Goal: Find specific page/section: Find specific page/section

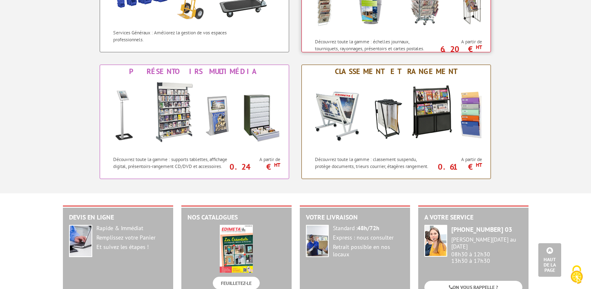
scroll to position [283, 0]
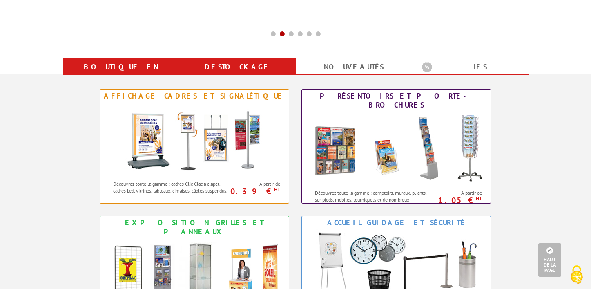
click at [263, 71] on link "Destockage" at bounding box center [237, 67] width 97 height 15
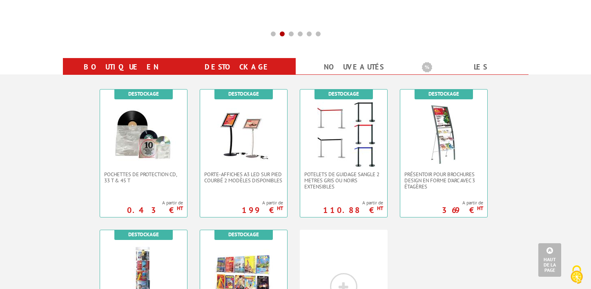
click at [143, 66] on link "Boutique en ligne" at bounding box center [121, 74] width 97 height 29
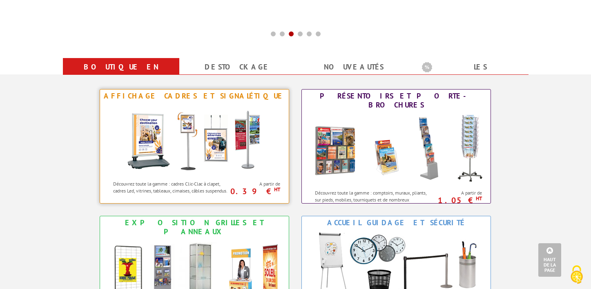
click at [215, 141] on img at bounding box center [194, 138] width 151 height 73
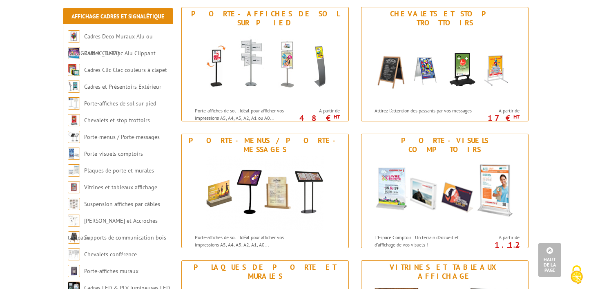
scroll to position [410, 0]
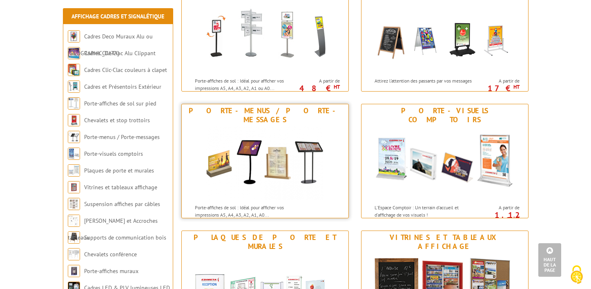
click at [336, 136] on div at bounding box center [265, 162] width 167 height 73
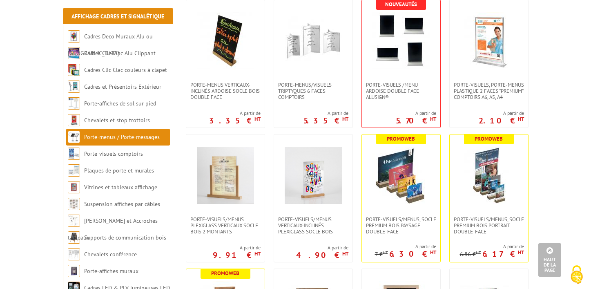
scroll to position [996, 0]
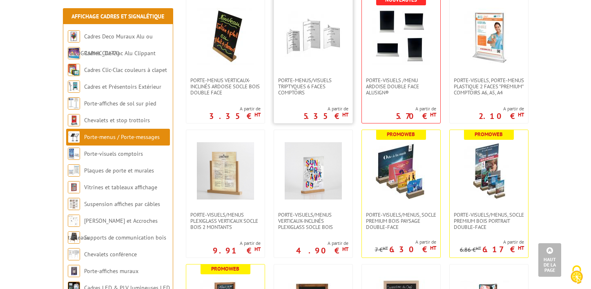
click at [314, 69] on link at bounding box center [313, 37] width 78 height 82
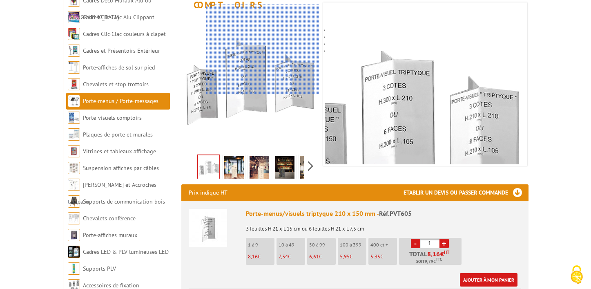
scroll to position [135, 0]
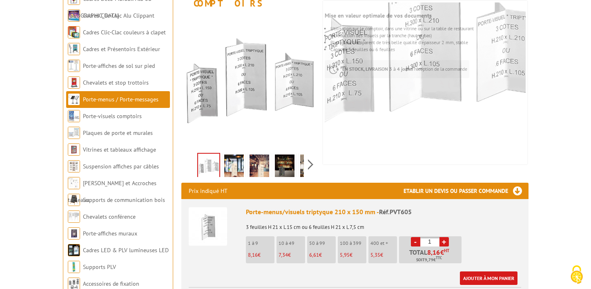
click at [231, 164] on img at bounding box center [234, 166] width 20 height 25
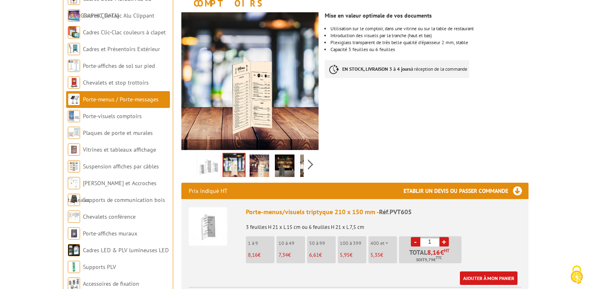
click at [259, 155] on img at bounding box center [259, 166] width 20 height 25
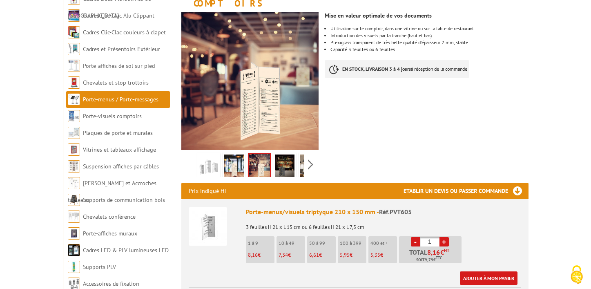
click at [277, 156] on img at bounding box center [285, 166] width 20 height 25
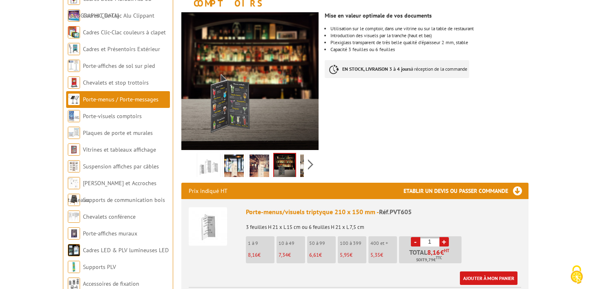
click at [302, 154] on img at bounding box center [310, 166] width 20 height 25
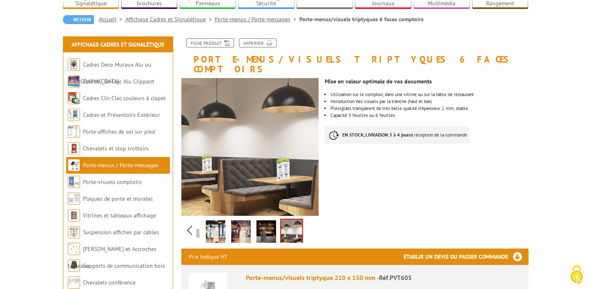
scroll to position [0, 0]
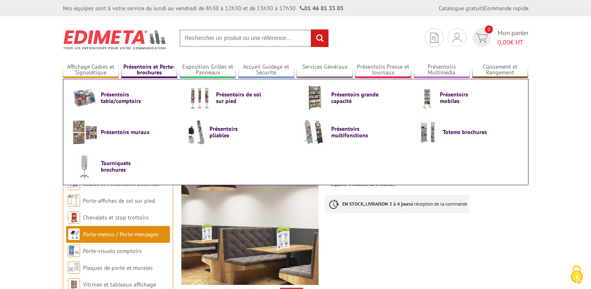
click at [130, 70] on link "Présentoirs et Porte-brochures" at bounding box center [149, 69] width 56 height 13
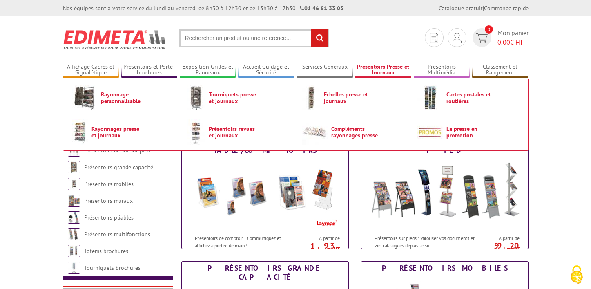
click at [380, 61] on li "Présentoirs Presse et Journaux Rayonnage personnalisable Tourniquets presse et …" at bounding box center [383, 66] width 56 height 23
click at [378, 73] on link "Présentoirs Presse et Journaux" at bounding box center [383, 69] width 56 height 13
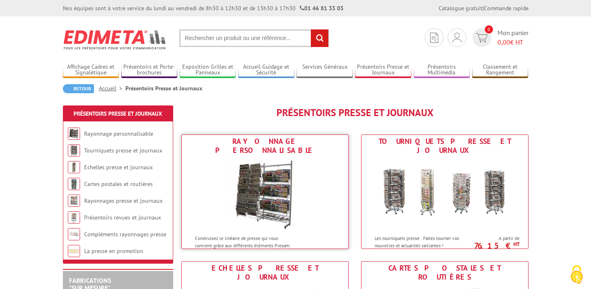
click at [258, 157] on img at bounding box center [264, 193] width 73 height 73
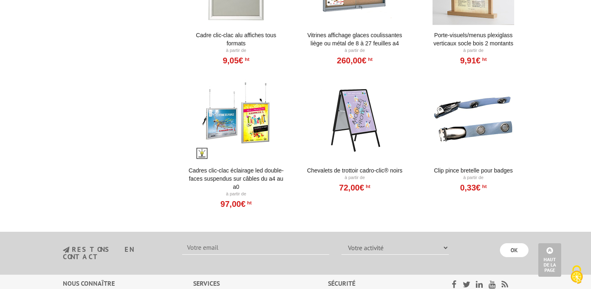
scroll to position [688, 0]
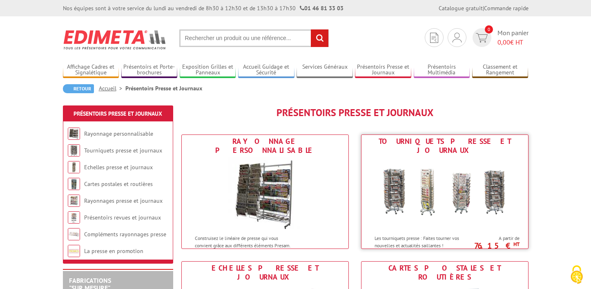
click at [471, 165] on img at bounding box center [444, 193] width 151 height 73
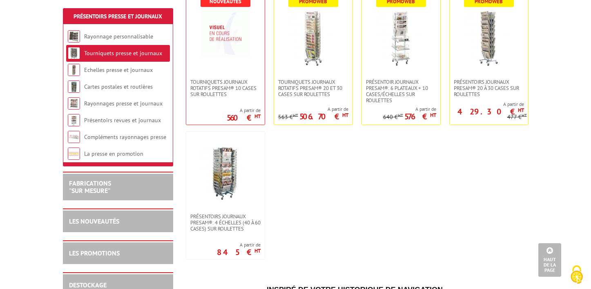
scroll to position [312, 0]
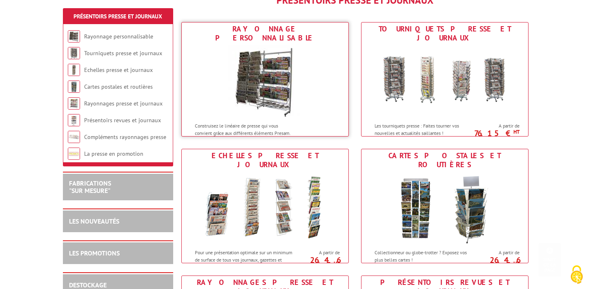
scroll to position [167, 0]
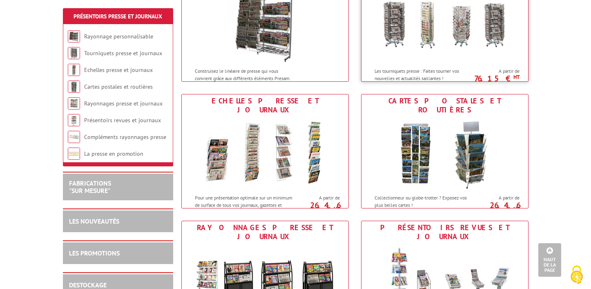
click at [411, 51] on img at bounding box center [444, 26] width 151 height 73
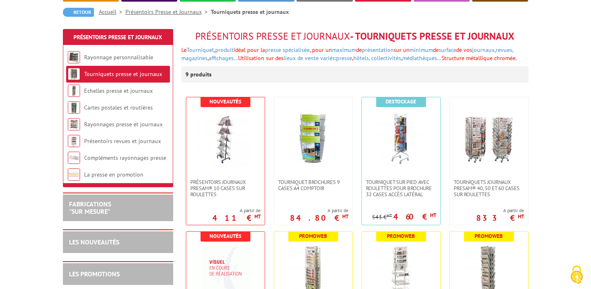
scroll to position [301, 0]
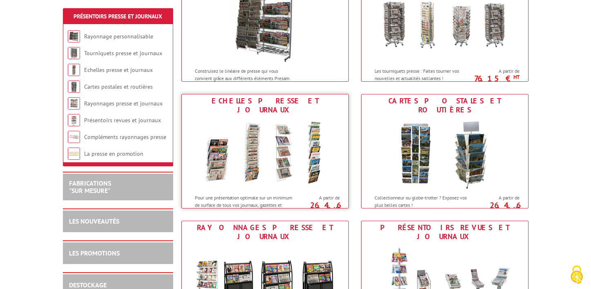
click at [279, 194] on p "Pour une présentation optimale sur un minimum de surface de tous vos journaux, …" at bounding box center [245, 204] width 101 height 21
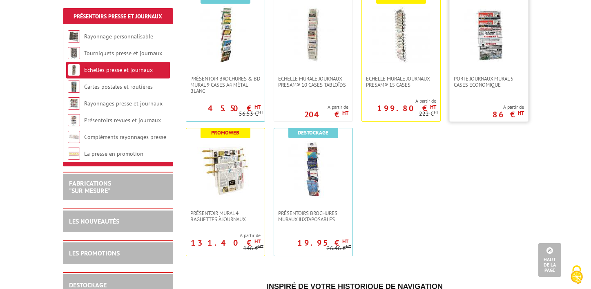
scroll to position [396, 0]
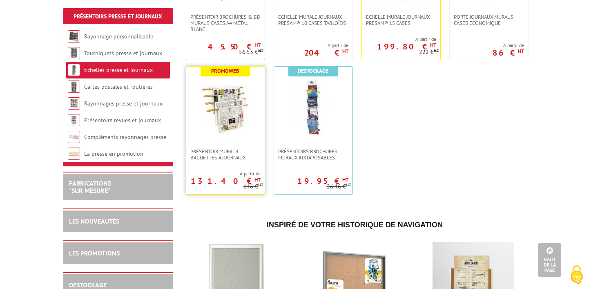
click at [232, 123] on img at bounding box center [225, 107] width 57 height 57
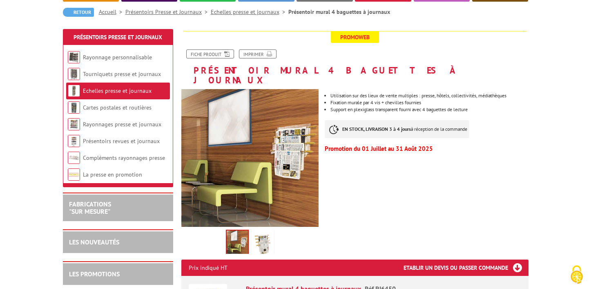
scroll to position [77, 0]
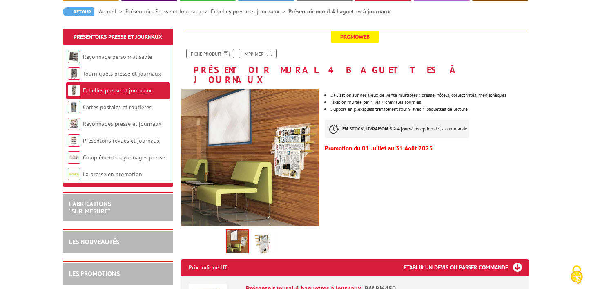
click at [262, 234] on img at bounding box center [263, 243] width 20 height 25
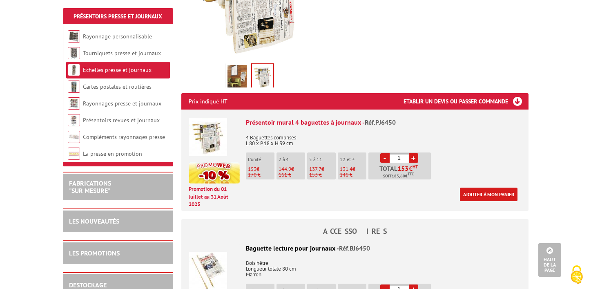
scroll to position [310, 0]
